Goal: Use online tool/utility: Utilize a website feature to perform a specific function

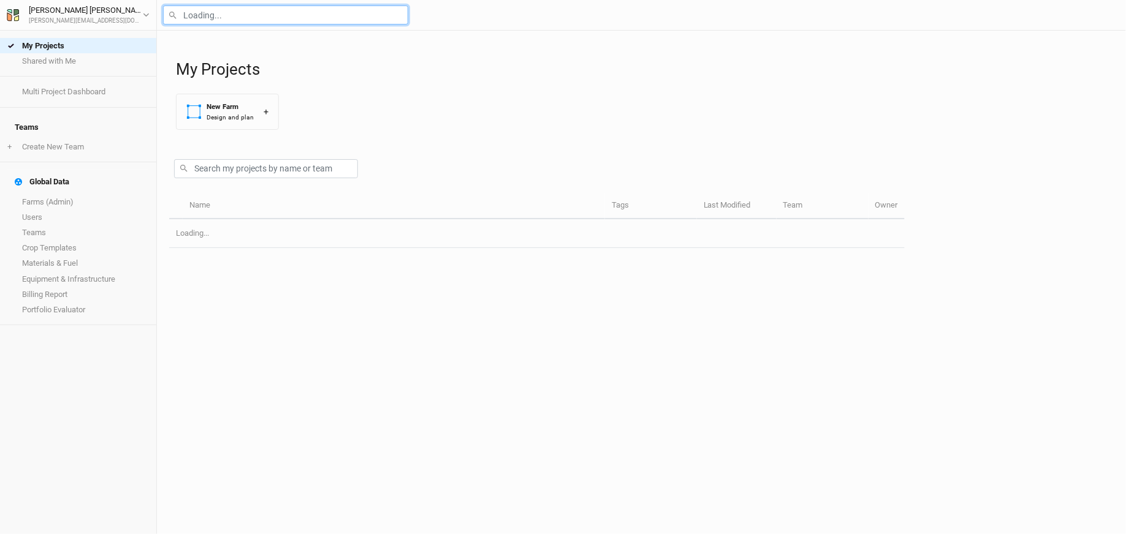
click at [273, 19] on input "text" at bounding box center [285, 15] width 245 height 19
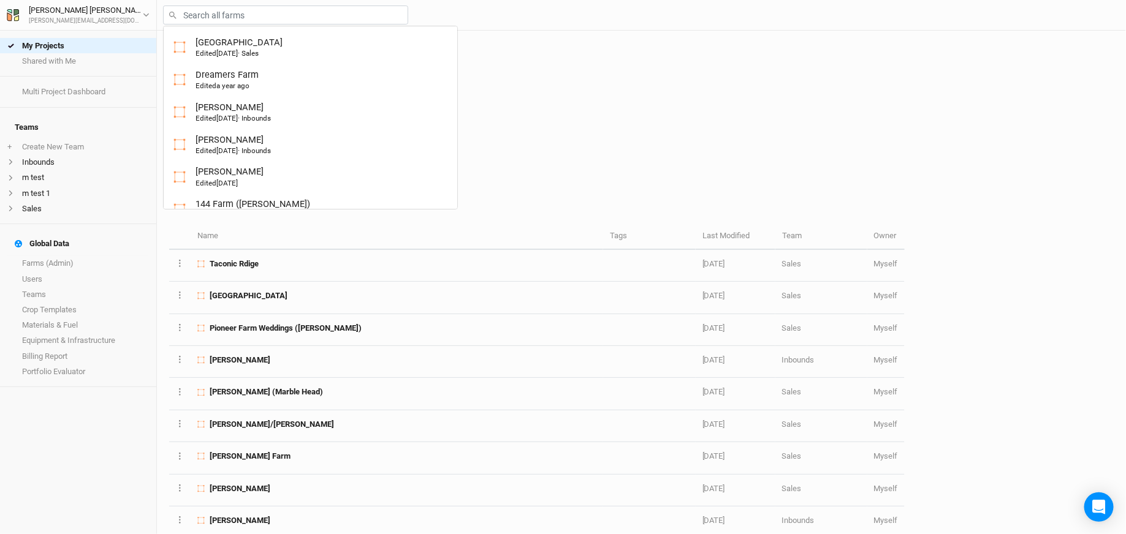
click at [616, 105] on div "My Projects New Farm Design and plan +" at bounding box center [645, 85] width 938 height 109
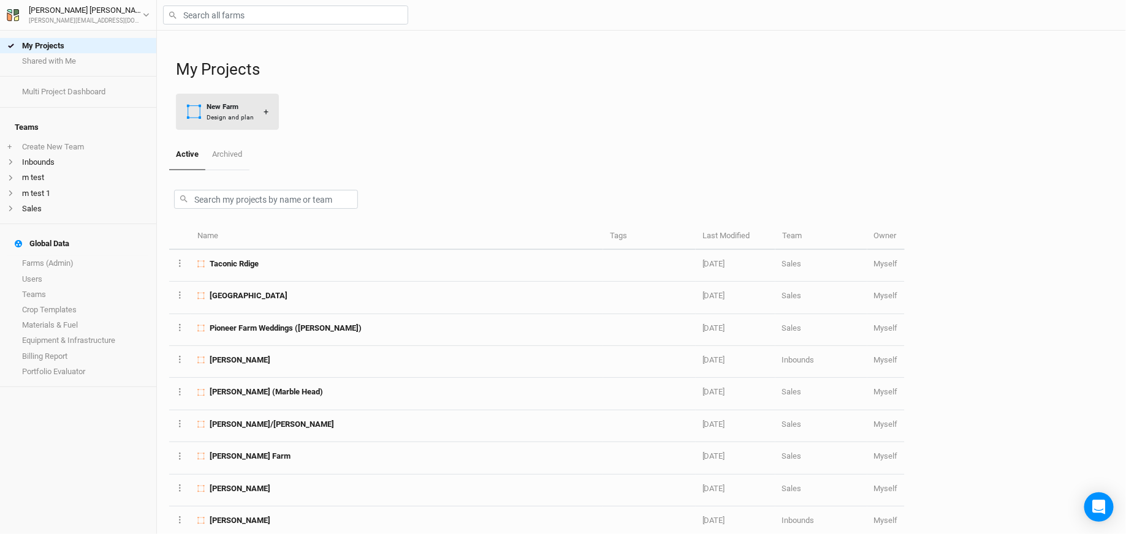
click at [214, 113] on div "Design and plan" at bounding box center [230, 117] width 47 height 9
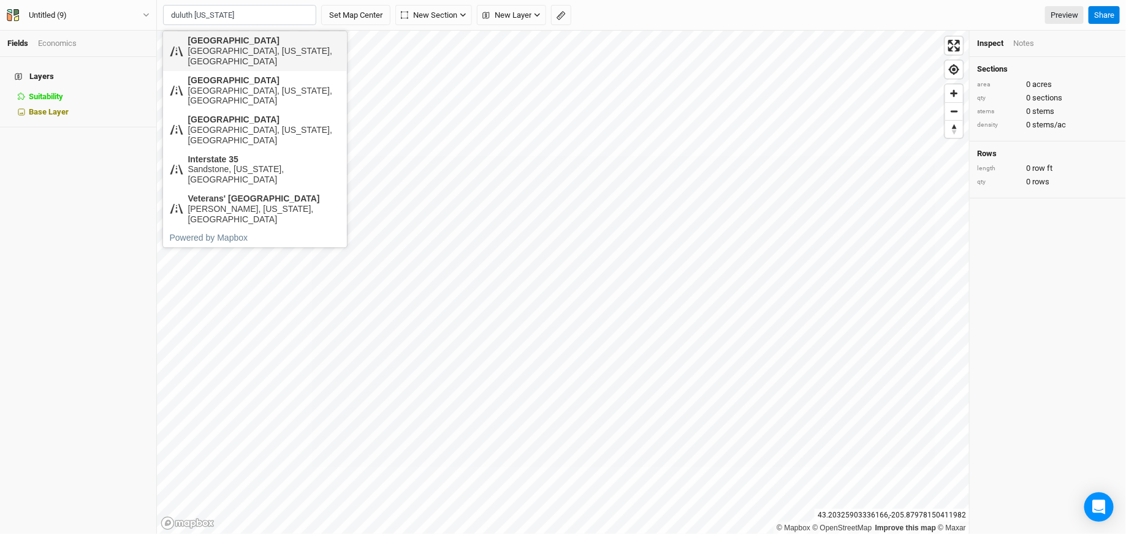
click at [280, 46] on div "[GEOGRAPHIC_DATA], [US_STATE], [GEOGRAPHIC_DATA]" at bounding box center [264, 56] width 153 height 21
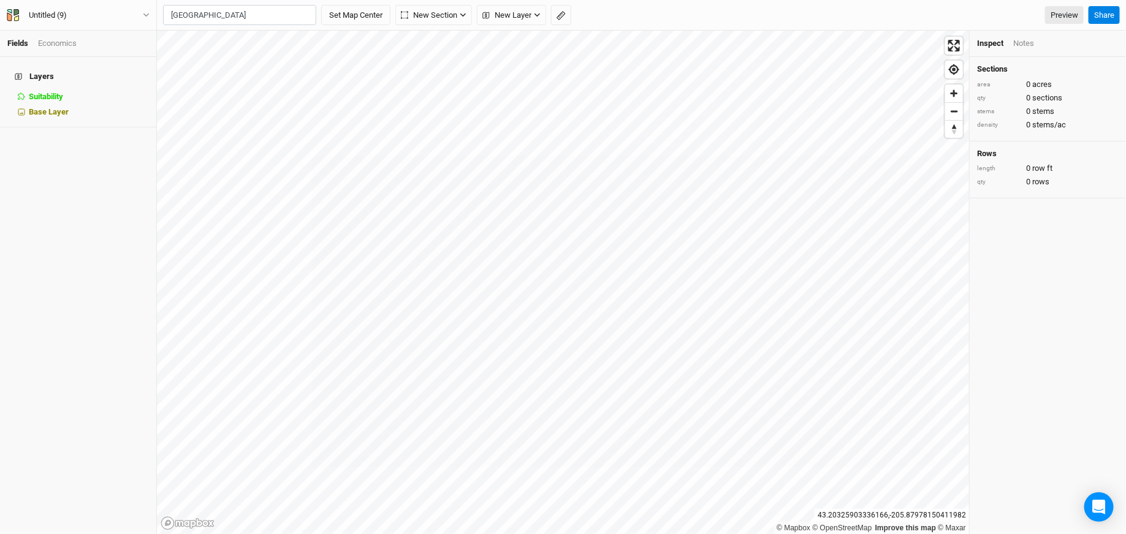
type input "West [STREET_ADDRESS][US_STATE]"
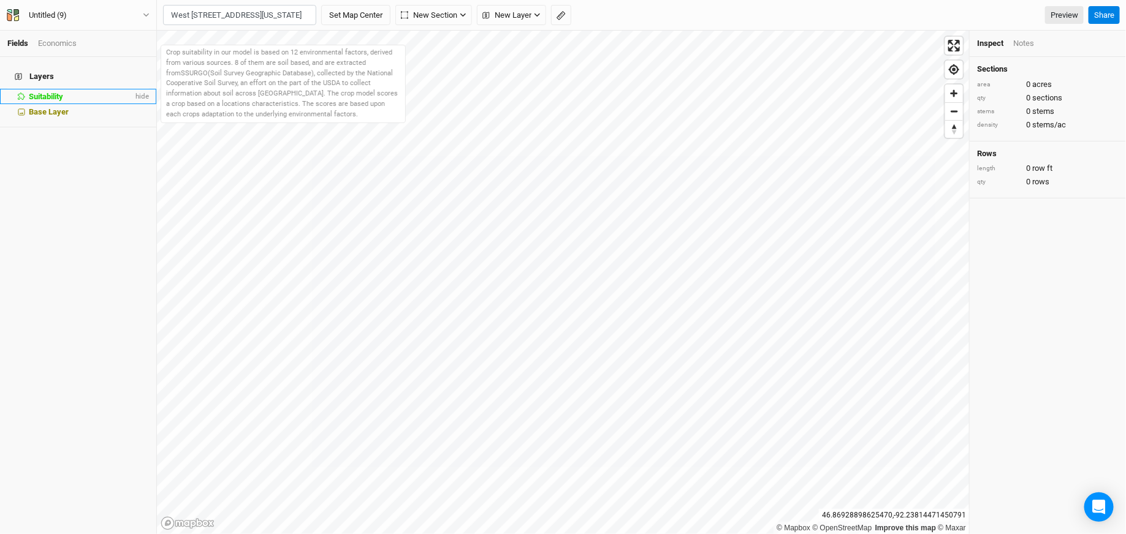
click at [55, 92] on span "Suitability" at bounding box center [46, 96] width 34 height 9
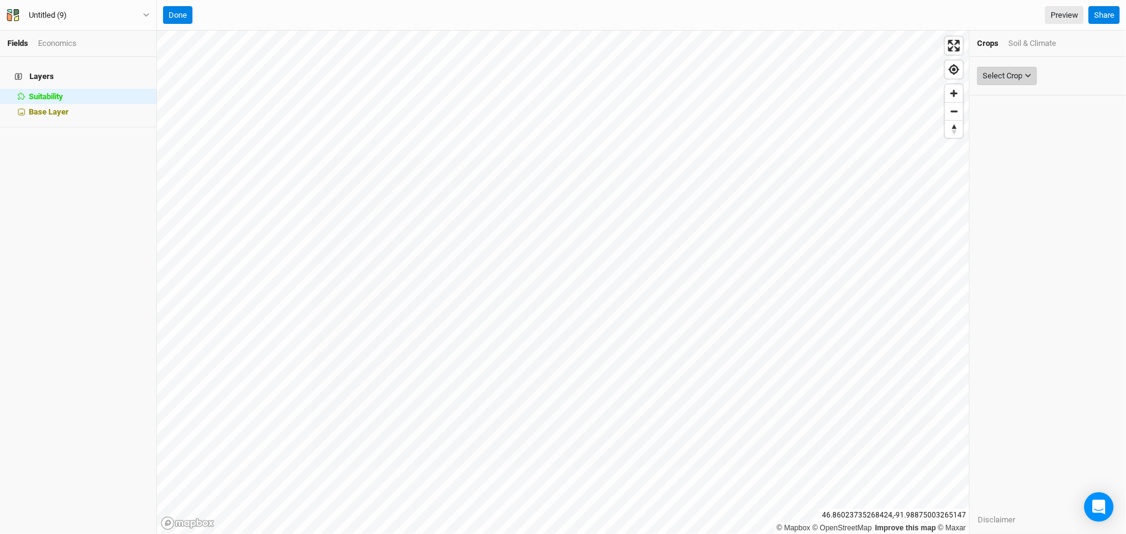
click at [993, 80] on div "Select Crop" at bounding box center [1002, 76] width 40 height 12
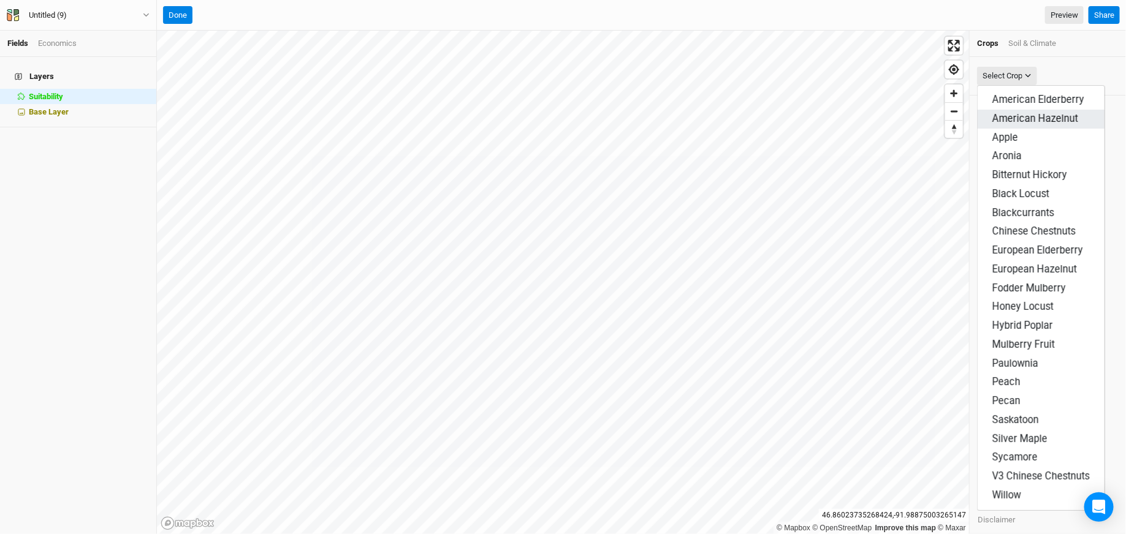
click at [1006, 114] on span "American Hazelnut" at bounding box center [1035, 119] width 86 height 12
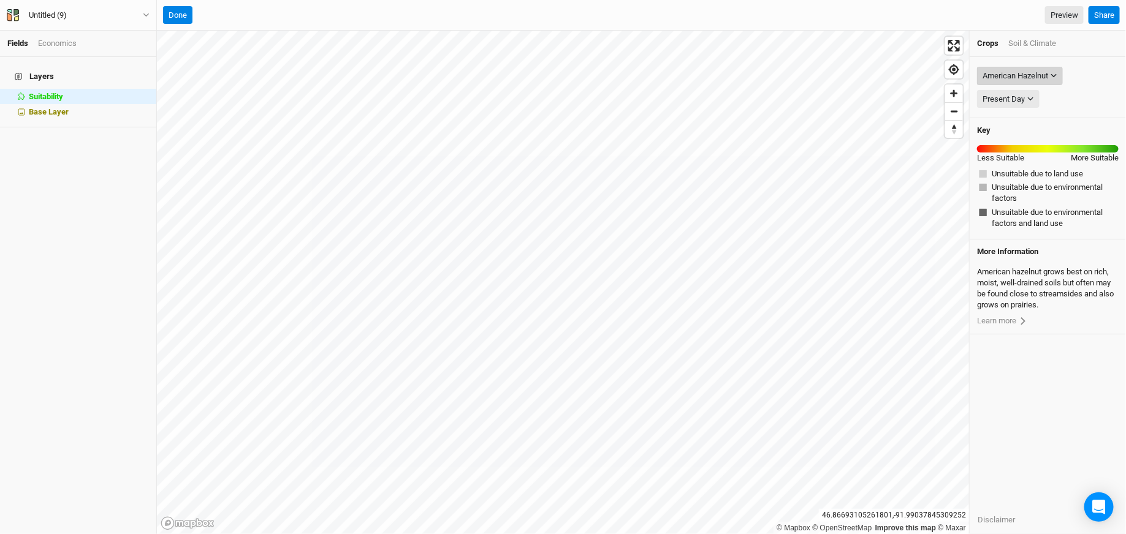
click at [1016, 81] on div "American Hazelnut" at bounding box center [1015, 76] width 66 height 12
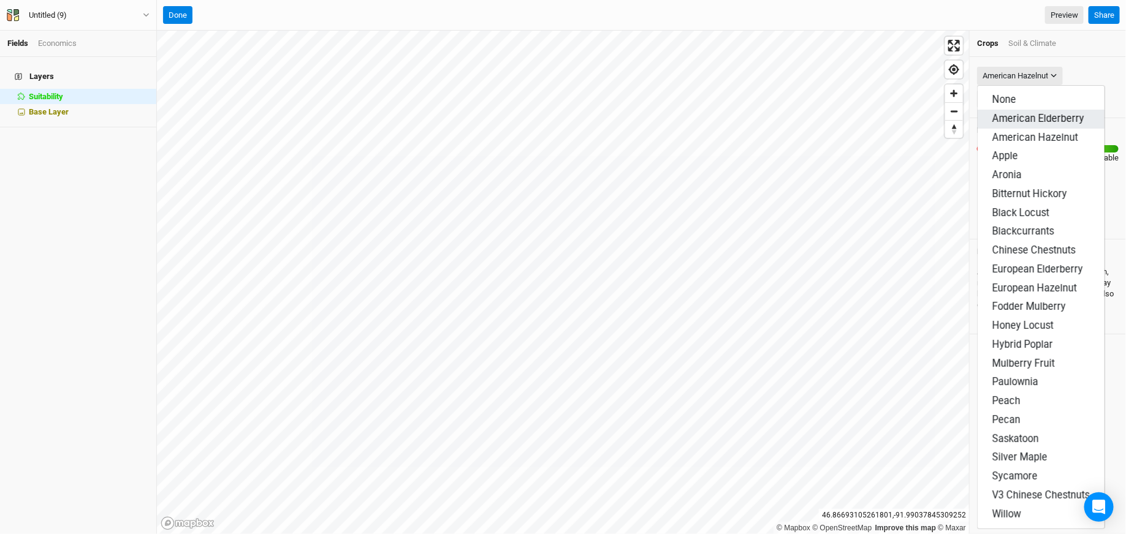
click at [1018, 116] on span "American Elderberry" at bounding box center [1038, 119] width 92 height 12
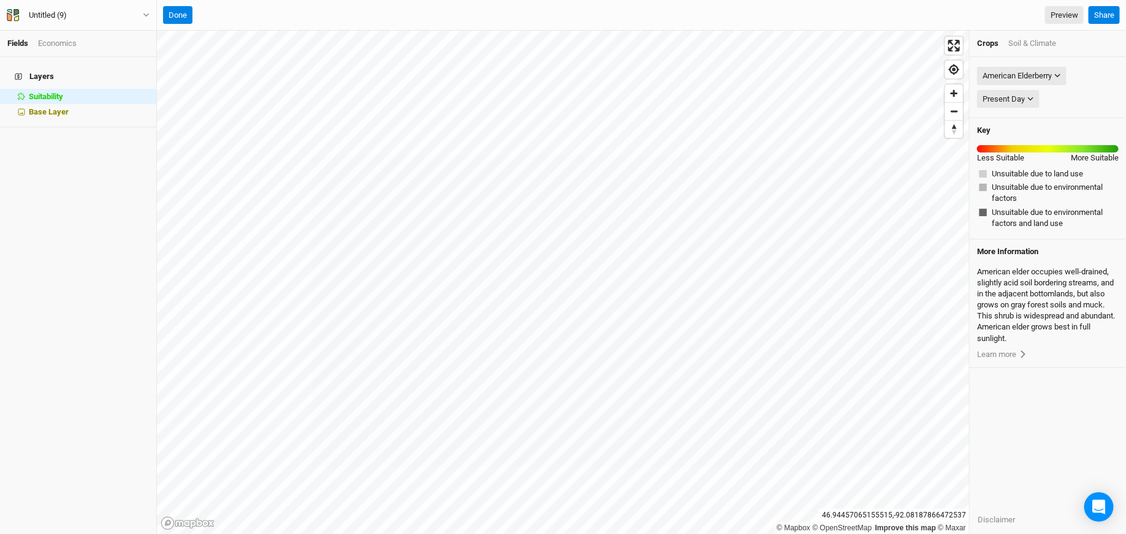
click at [866, 0] on html "Fields Economics Layers Suitability hide Base Layer Untitled (9) Back Project S…" at bounding box center [563, 267] width 1126 height 534
click at [772, 0] on html "Fields Economics Layers Suitability hide Base Layer Untitled (9) Back Project S…" at bounding box center [563, 267] width 1126 height 534
click at [621, 0] on html "Fields Economics Layers Suitability hide Base Layer Untitled (9) Back Project S…" at bounding box center [563, 267] width 1126 height 534
click at [585, 0] on html "Fields Economics Layers Suitability hide Base Layer Untitled (9) Back Project S…" at bounding box center [563, 267] width 1126 height 534
